Goal: Information Seeking & Learning: Learn about a topic

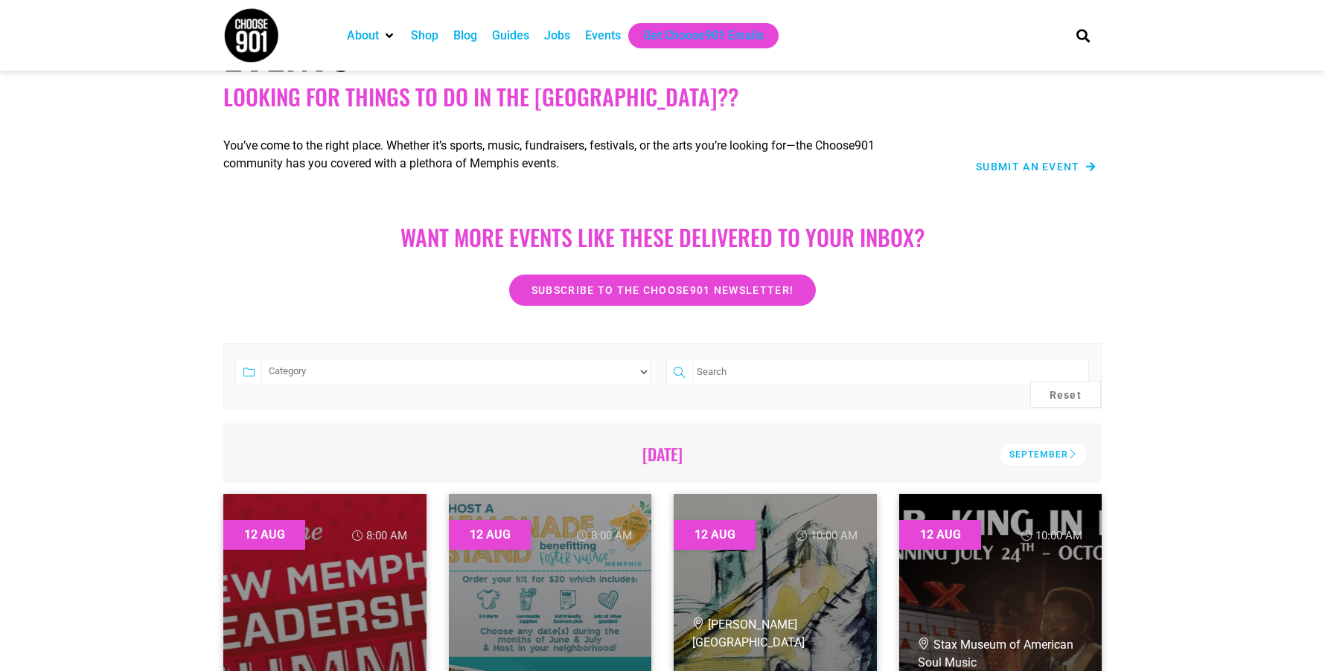
scroll to position [149, 0]
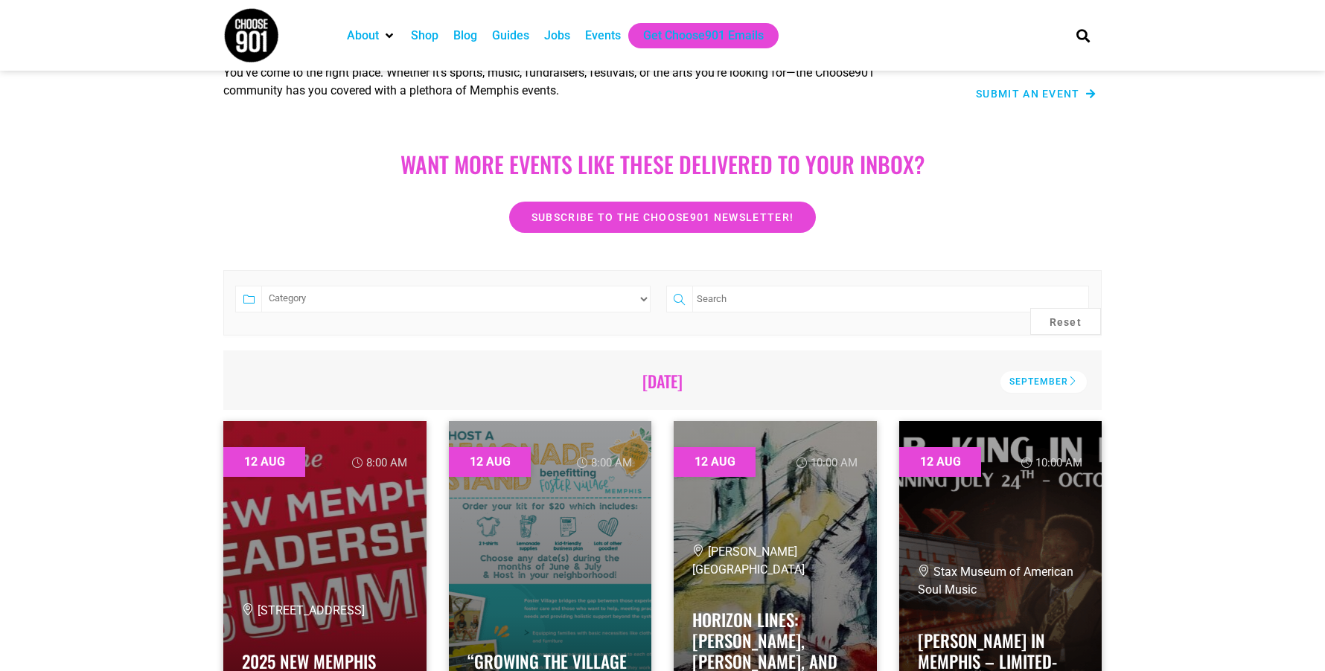
click at [55, 146] on div "Want more EVENTS LIKE THESE DELIVERED TO YOUR INBOX? Subscribe to the Choose901…" at bounding box center [662, 182] width 1325 height 115
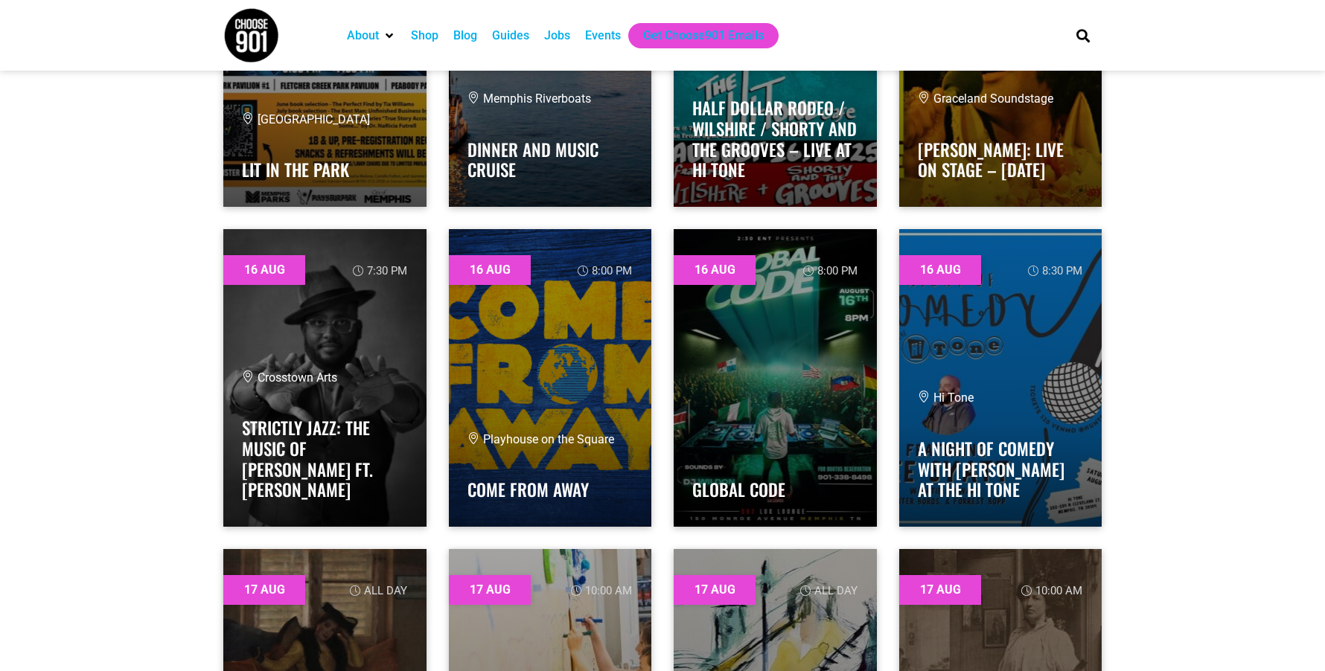
scroll to position [7071, 0]
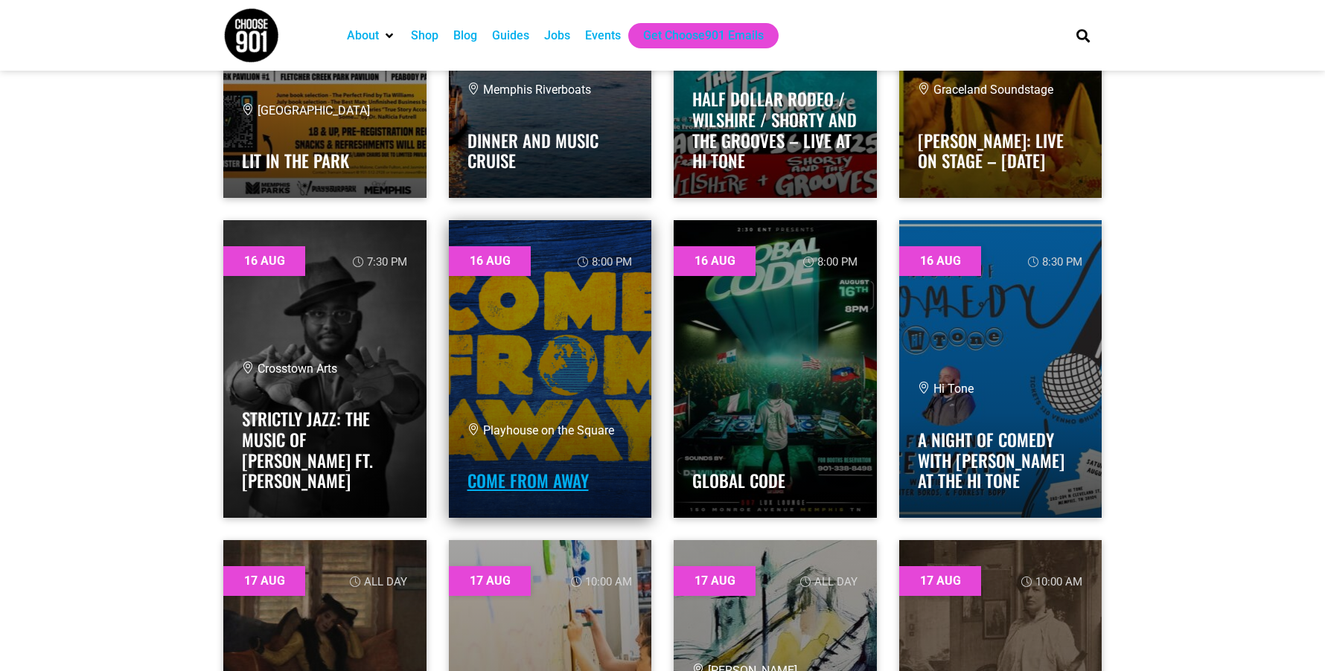
click at [565, 472] on link "Come From Away" at bounding box center [527, 480] width 121 height 25
click at [531, 492] on link "Come From Away" at bounding box center [527, 480] width 121 height 25
click at [512, 258] on link at bounding box center [550, 369] width 203 height 298
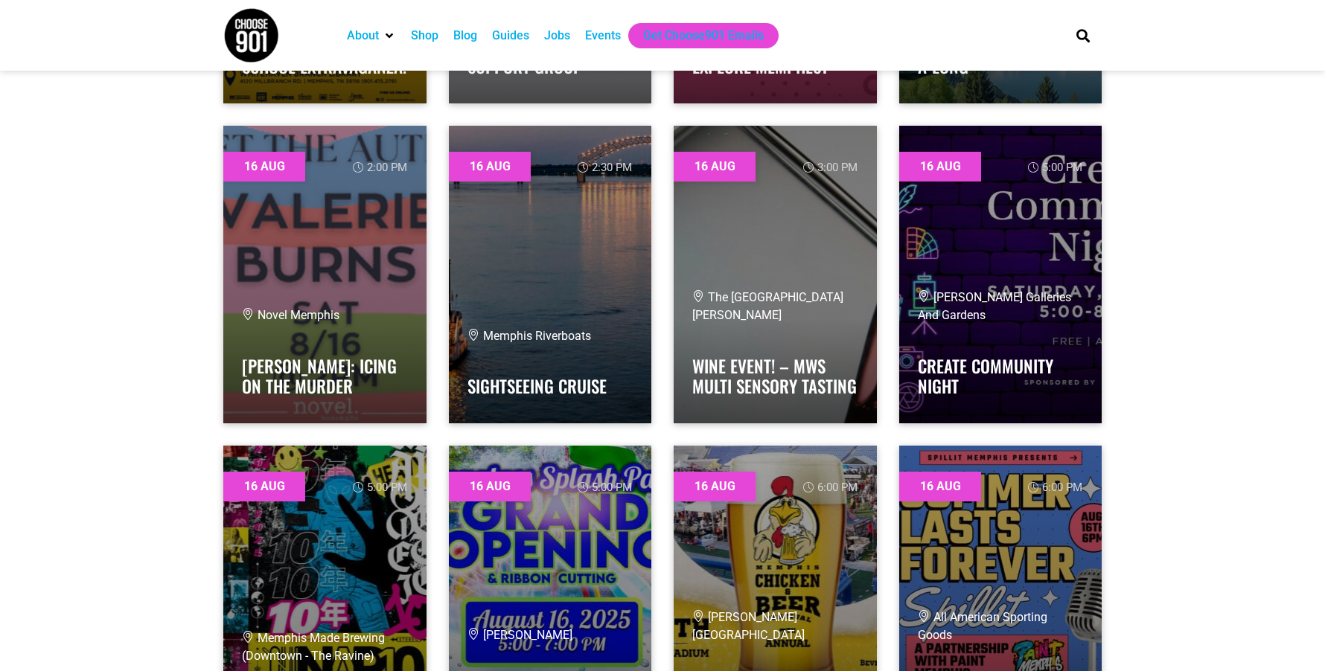
scroll to position [6178, 0]
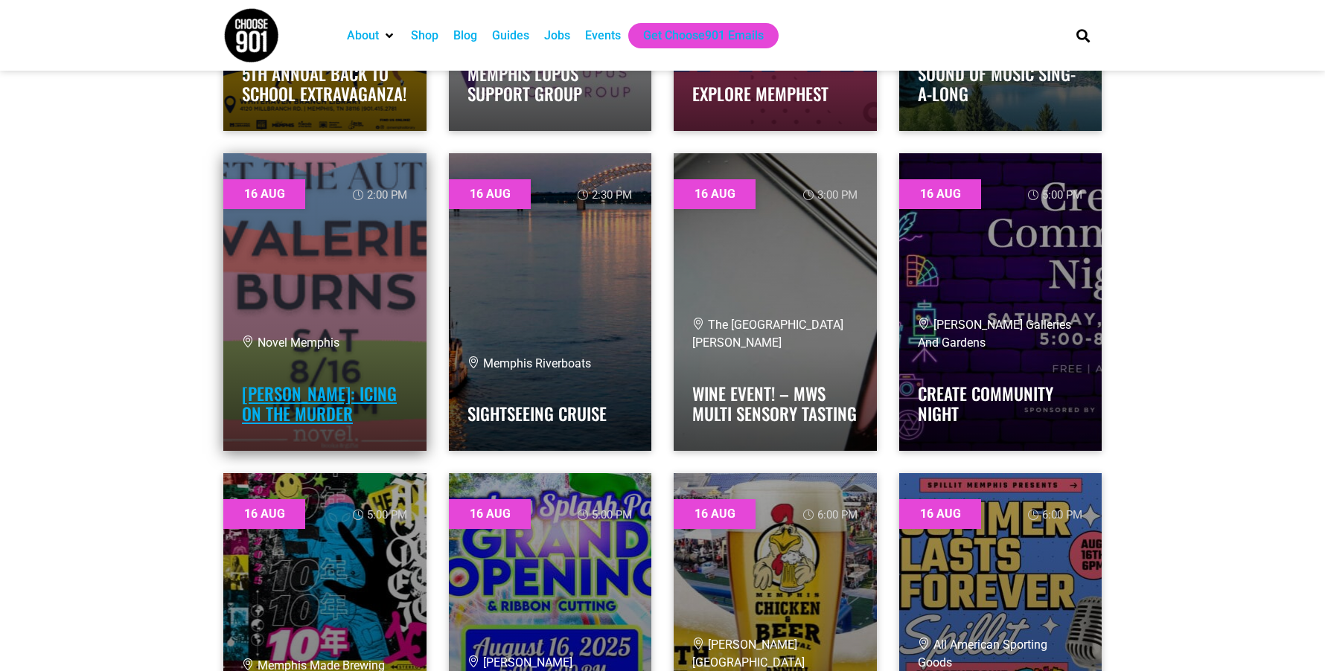
click at [285, 391] on link "[PERSON_NAME]: ICING ON THE MURDER" at bounding box center [319, 404] width 155 height 46
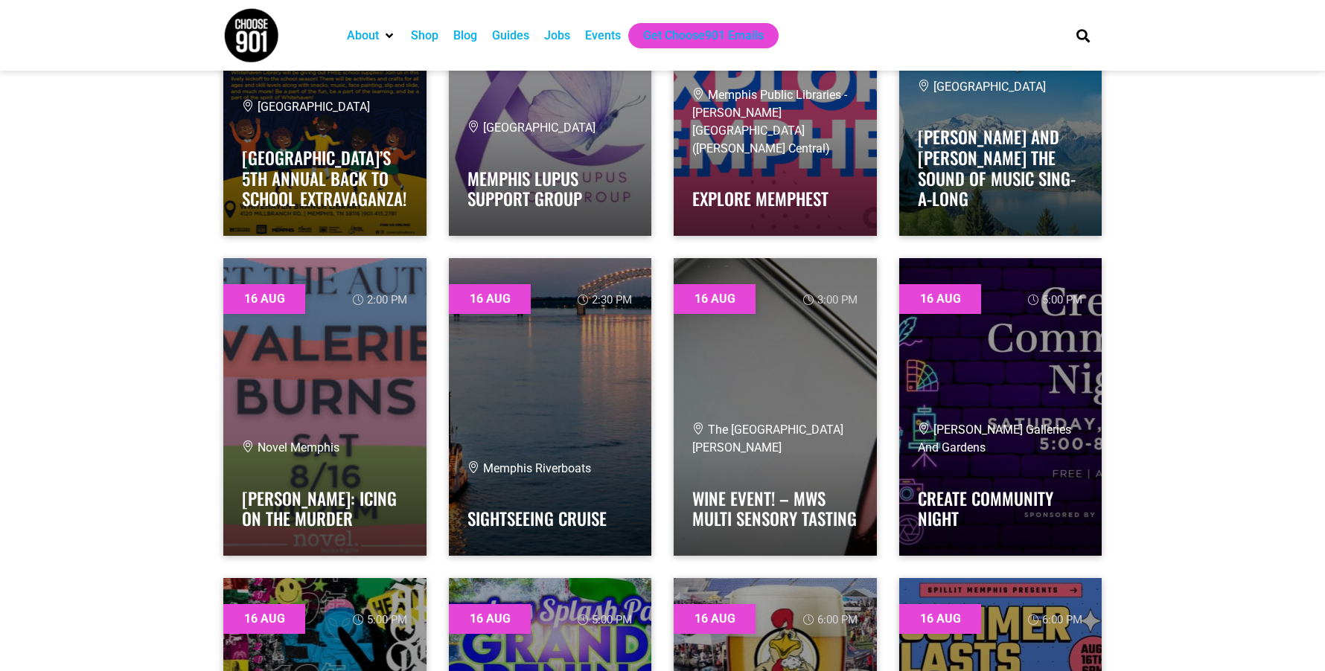
scroll to position [5880, 0]
